Goal: Navigation & Orientation: Find specific page/section

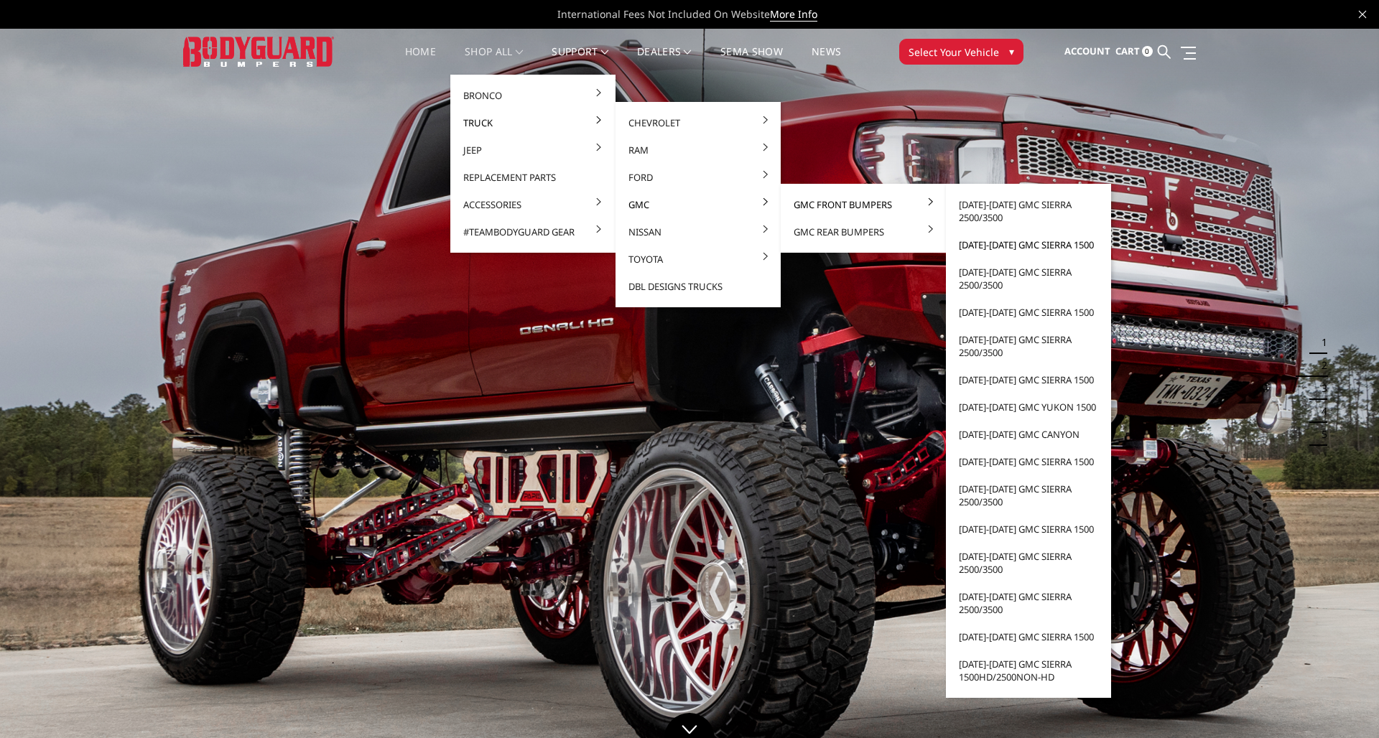
click at [908, 247] on link "[DATE]-[DATE] GMC Sierra 1500" at bounding box center [1029, 244] width 154 height 27
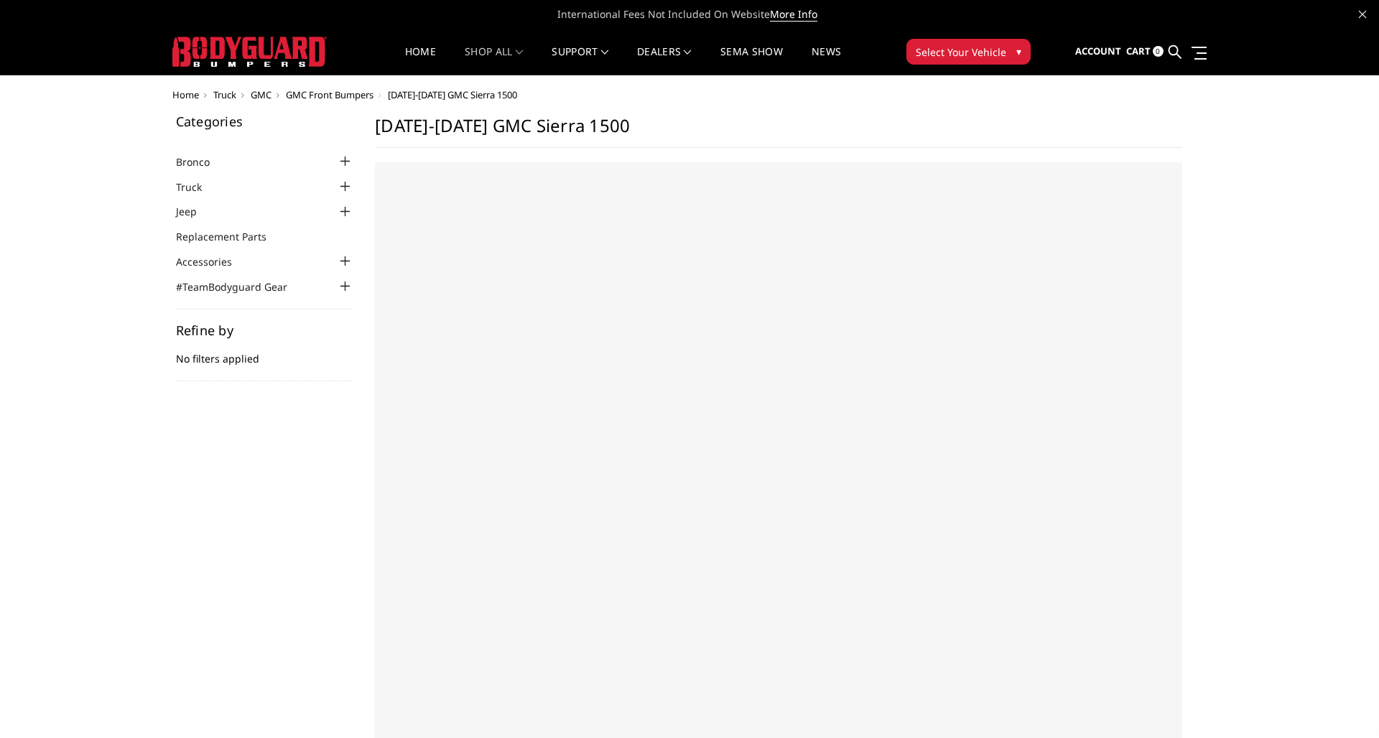
select select "US"
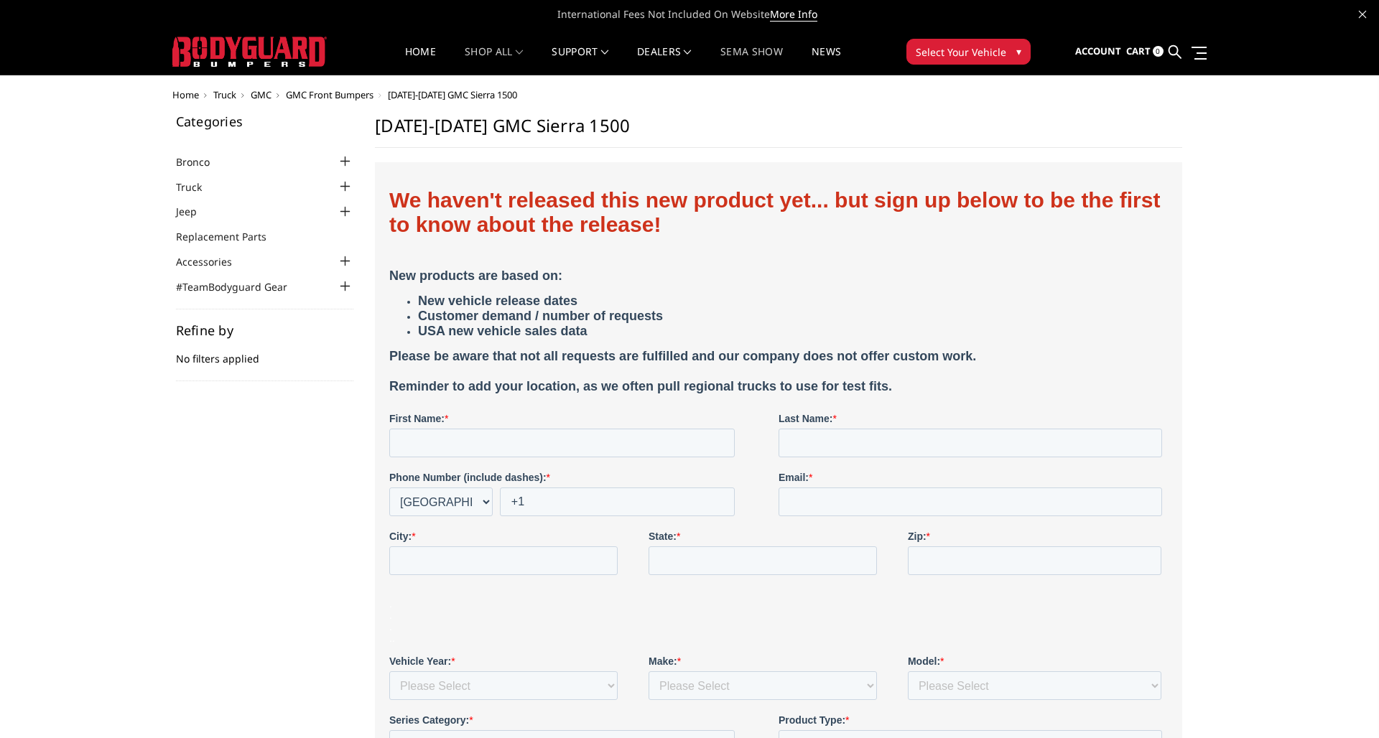
click at [749, 52] on link "SEMA Show" at bounding box center [751, 61] width 62 height 28
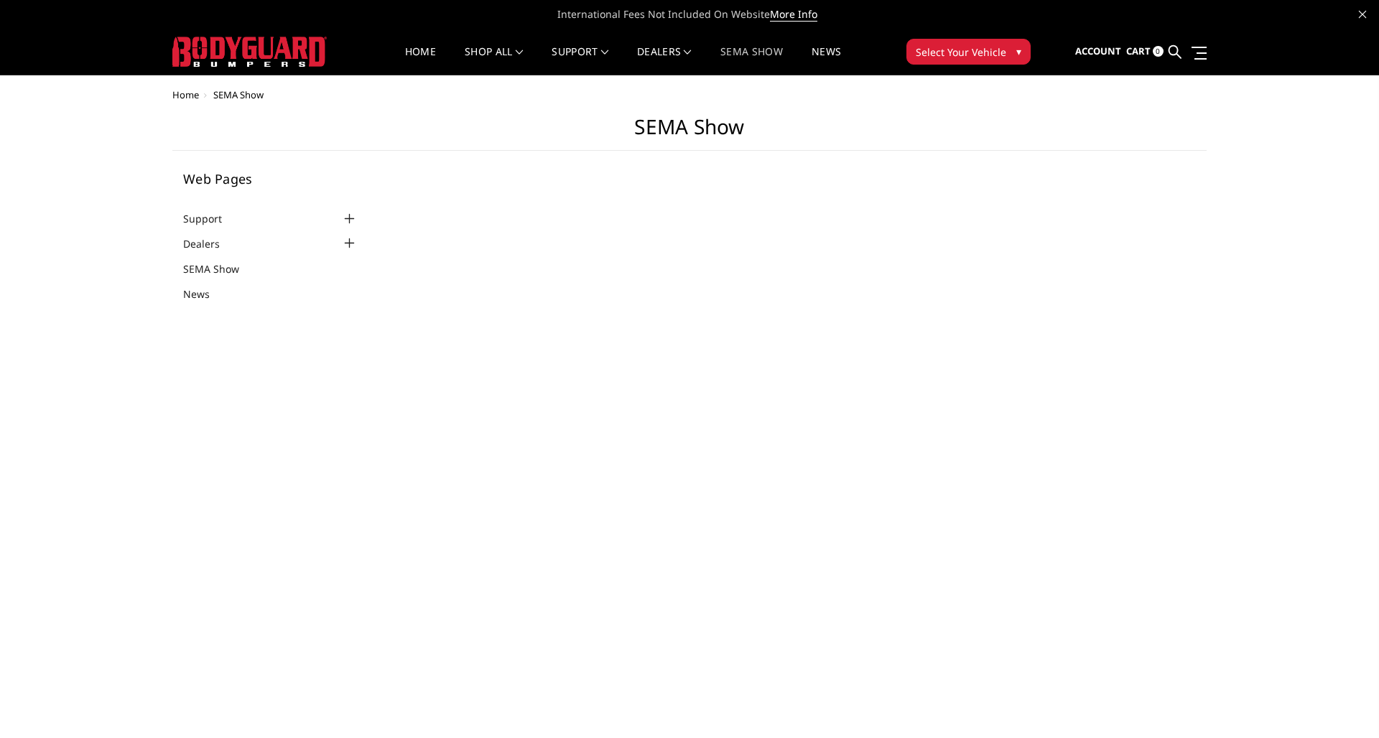
select select "US"
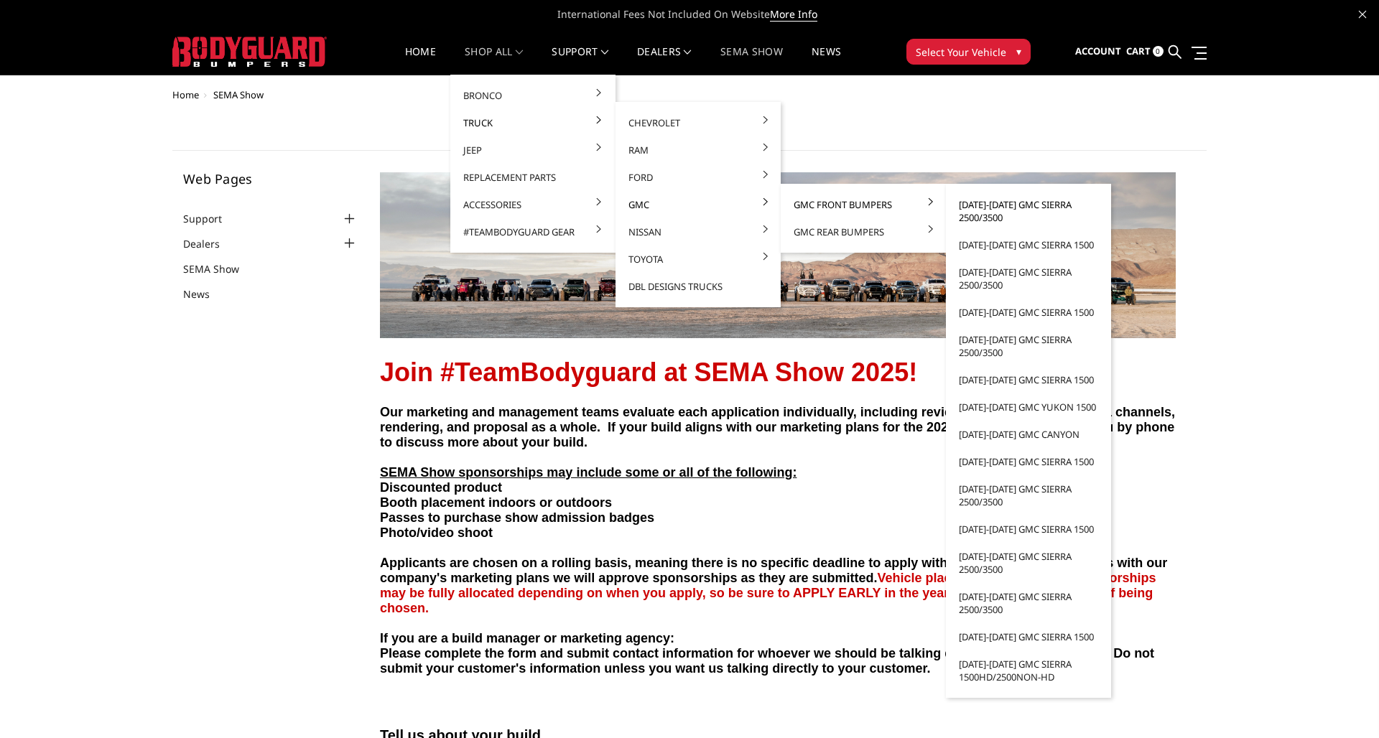
click at [980, 210] on link "[DATE]-[DATE] GMC Sierra 2500/3500" at bounding box center [1029, 211] width 154 height 40
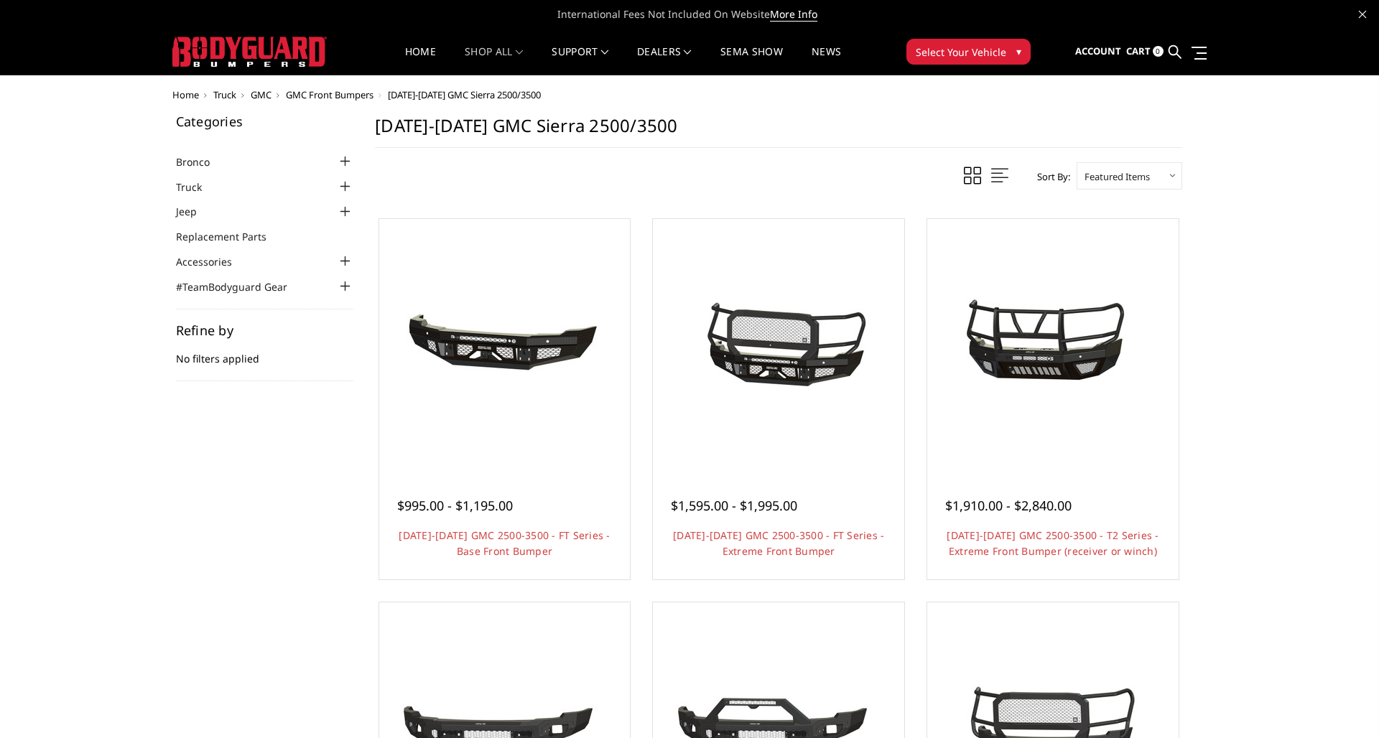
click at [344, 161] on div at bounding box center [344, 161] width 17 height 17
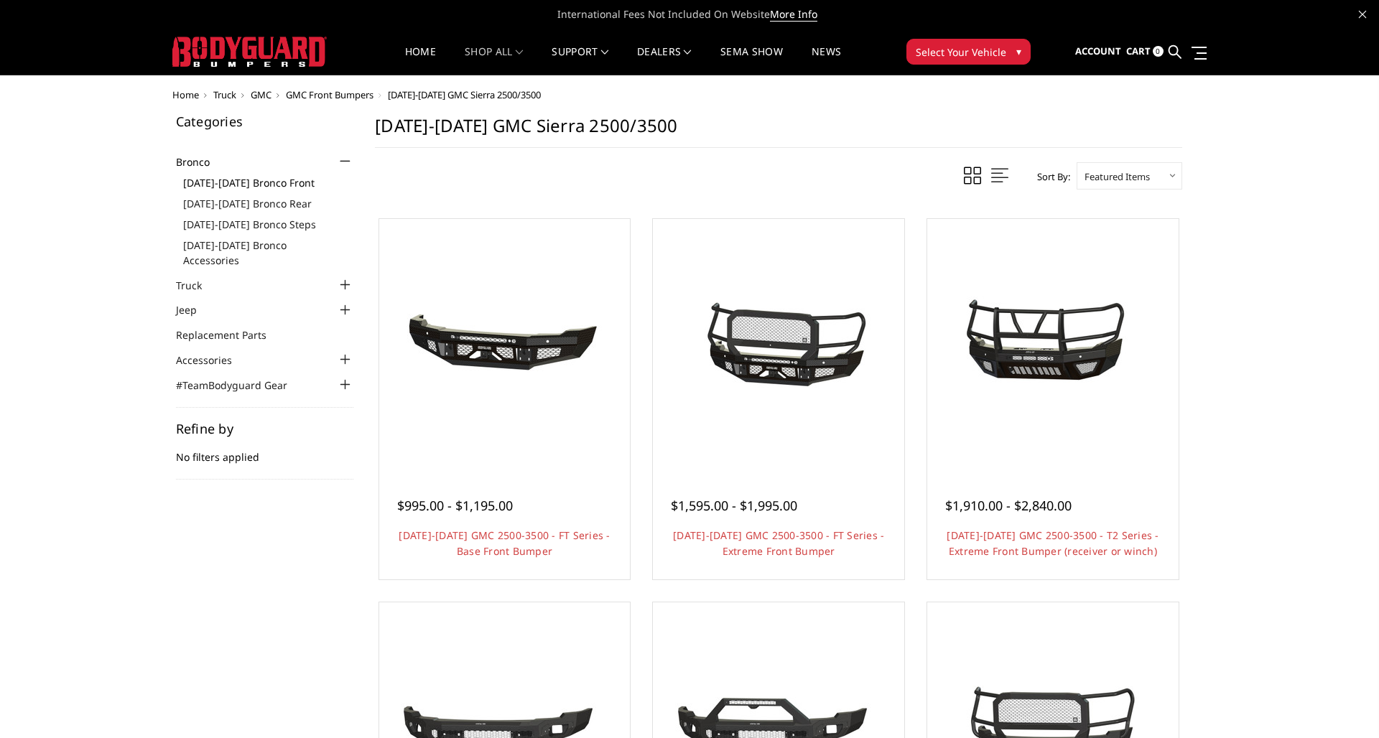
click at [263, 180] on link "[DATE]-[DATE] Bronco Front" at bounding box center [268, 182] width 171 height 15
